Goal: Task Accomplishment & Management: Use online tool/utility

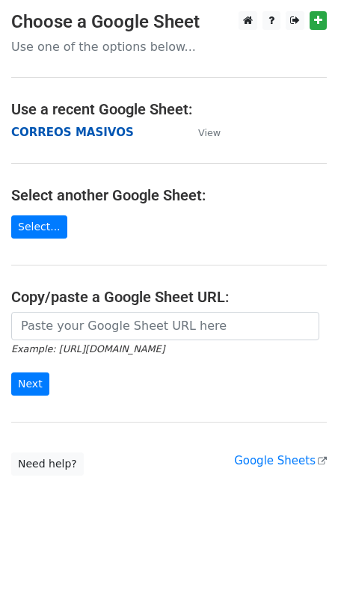
click at [96, 129] on strong "CORREOS MASIVOS" at bounding box center [72, 132] width 123 height 13
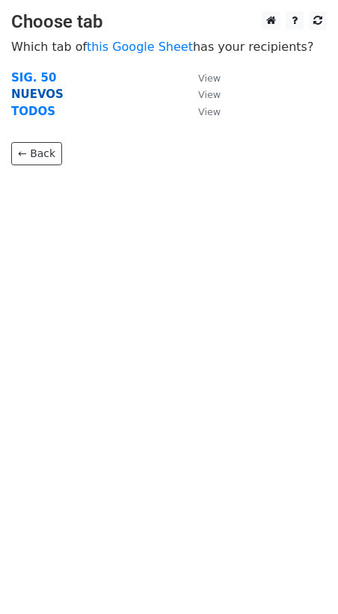
click at [39, 96] on strong "NUEVOS" at bounding box center [37, 94] width 52 height 13
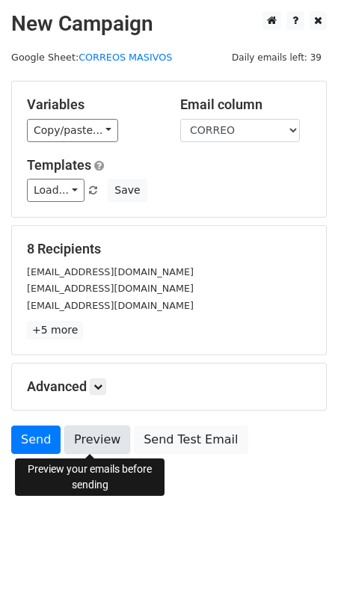
click at [93, 443] on link "Preview" at bounding box center [97, 440] width 66 height 28
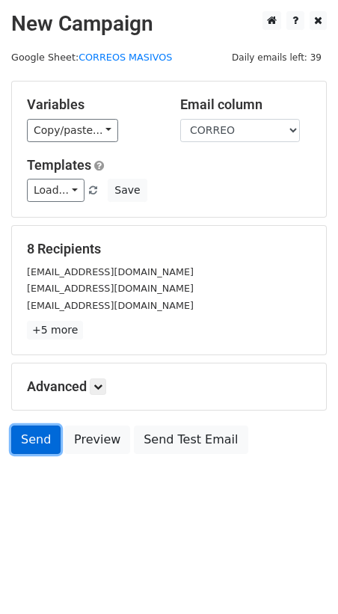
click at [39, 435] on link "Send" at bounding box center [35, 440] width 49 height 28
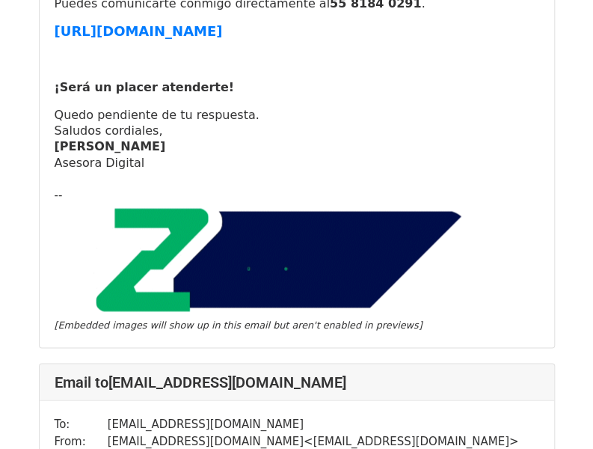
scroll to position [4285, 0]
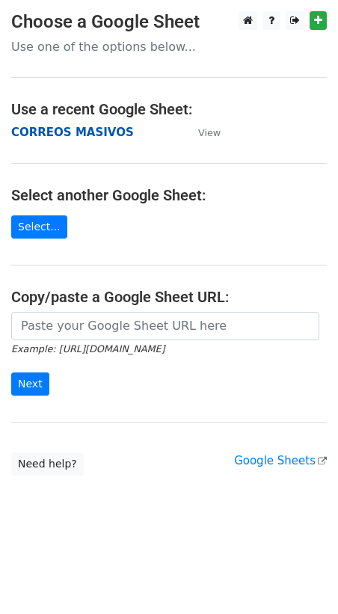
click at [55, 132] on strong "CORREOS MASIVOS" at bounding box center [72, 132] width 123 height 13
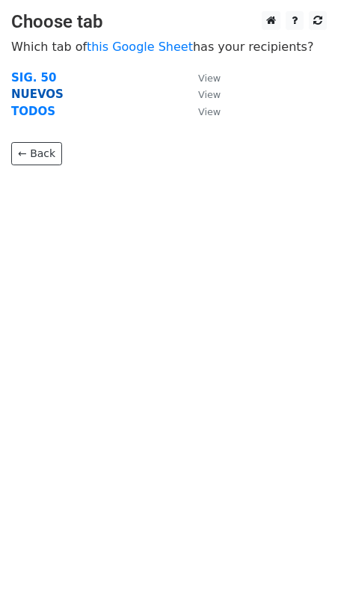
click at [34, 91] on strong "NUEVOS" at bounding box center [37, 94] width 52 height 13
